Goal: Use online tool/utility

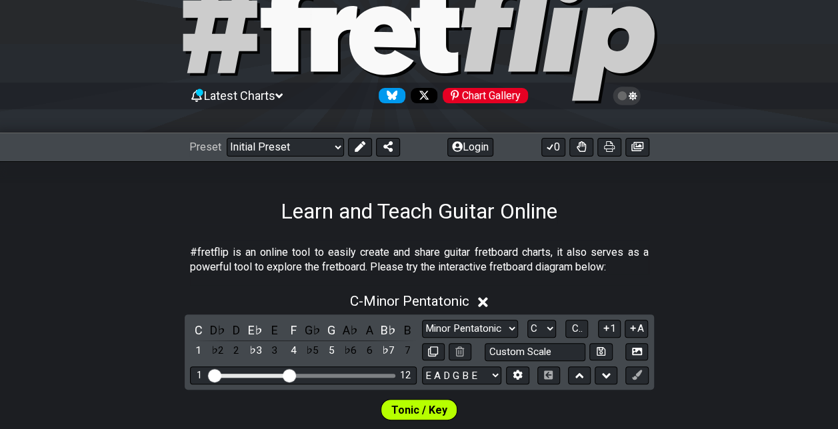
scroll to position [133, 0]
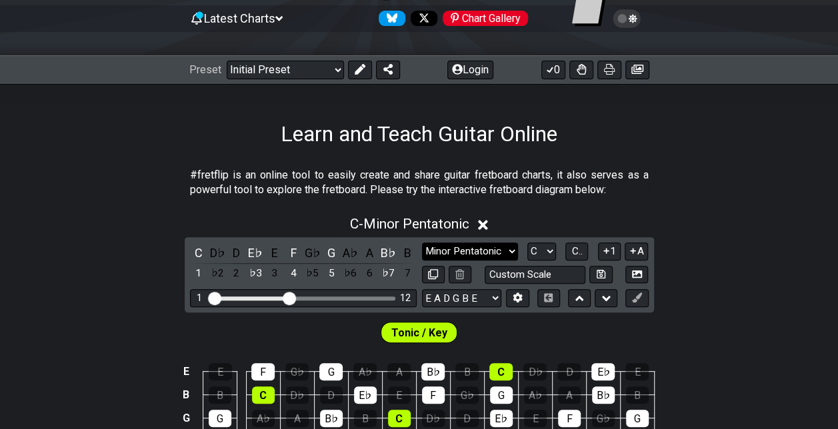
click at [487, 249] on select "Minor Pentatonic Click to edit Minor Pentatonic Major Pentatonic Minor Blues Ma…" at bounding box center [470, 252] width 96 height 18
select select "Major / [PERSON_NAME]"
click at [422, 243] on select "Minor Pentatonic Click to edit Minor Pentatonic Major Pentatonic Minor Blues Ma…" at bounding box center [470, 252] width 96 height 18
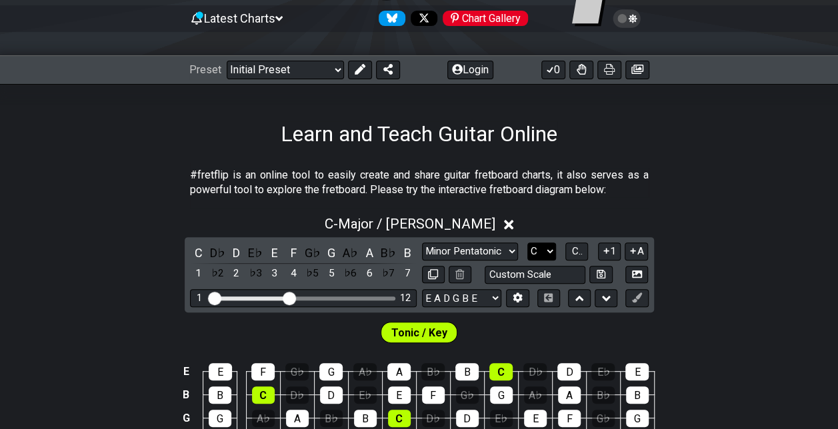
click at [549, 260] on select "A♭ A A♯ B♭ B C C♯ D♭ D D♯ E♭ E F F♯ G♭ G G♯" at bounding box center [541, 252] width 29 height 18
select select "G"
click at [527, 243] on select "A♭ A A♯ B♭ B C C♯ D♭ D D♯ E♭ E F F♯ G♭ G G♯" at bounding box center [541, 252] width 29 height 18
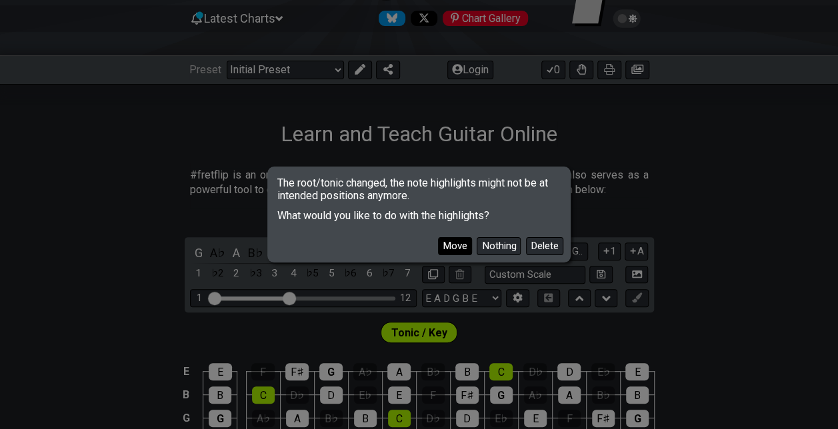
click at [457, 246] on button "Move" at bounding box center [455, 246] width 34 height 18
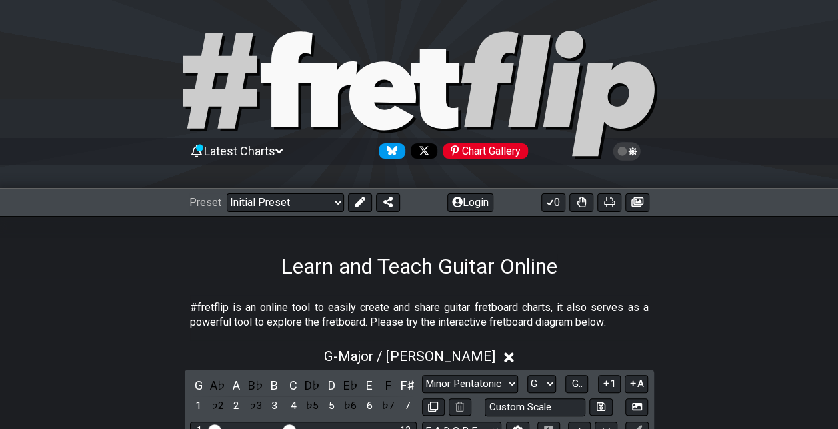
scroll to position [0, 0]
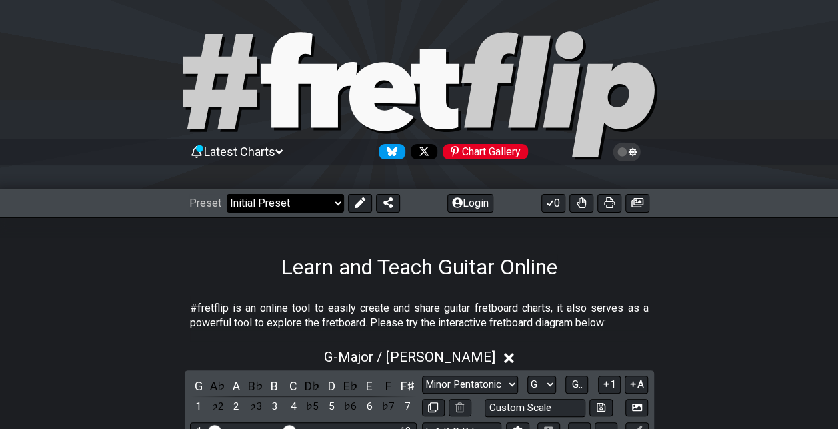
click at [331, 207] on select "Welcome to #fretflip! Initial Preset Custom Preset Minor Pentatonic Major Penta…" at bounding box center [285, 203] width 117 height 19
click at [653, 319] on section "#fretflip is an online tool to easily create and share guitar fretboard charts,…" at bounding box center [419, 319] width 838 height 46
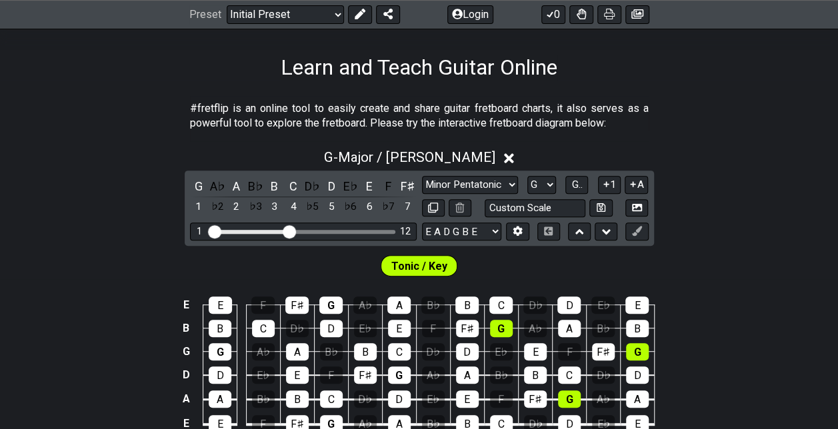
scroll to position [267, 0]
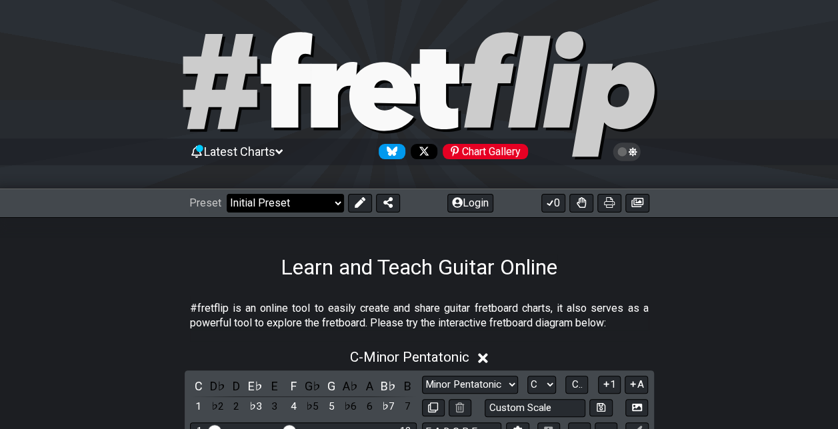
click at [274, 205] on select "Welcome to #fretflip! Initial Preset Custom Preset Minor Pentatonic Major Penta…" at bounding box center [285, 203] width 117 height 19
click at [227, 194] on select "Welcome to #fretflip! Initial Preset Custom Preset Minor Pentatonic Major Penta…" at bounding box center [285, 203] width 117 height 19
select select "/minor-pentatonic"
select select "C"
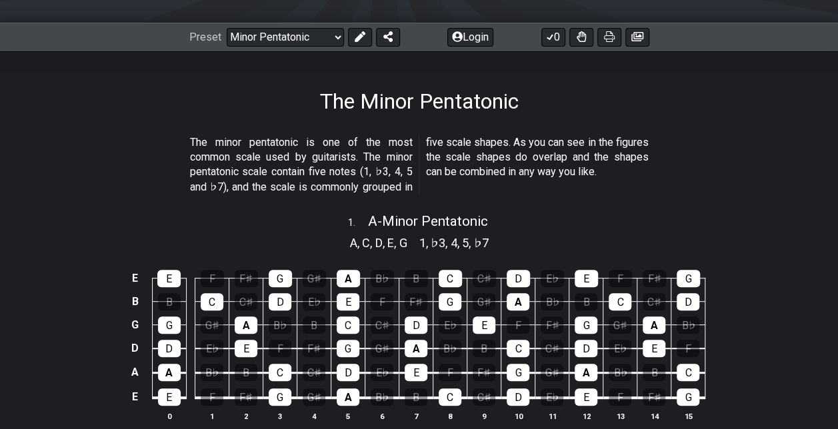
scroll to position [200, 0]
